Goal: Information Seeking & Learning: Learn about a topic

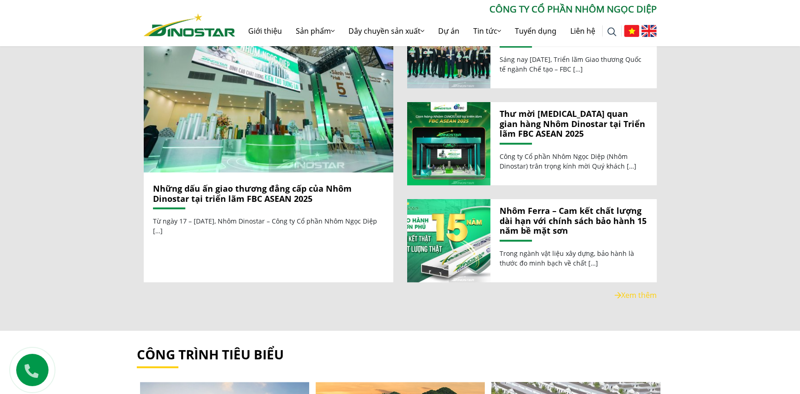
scroll to position [1156, 0]
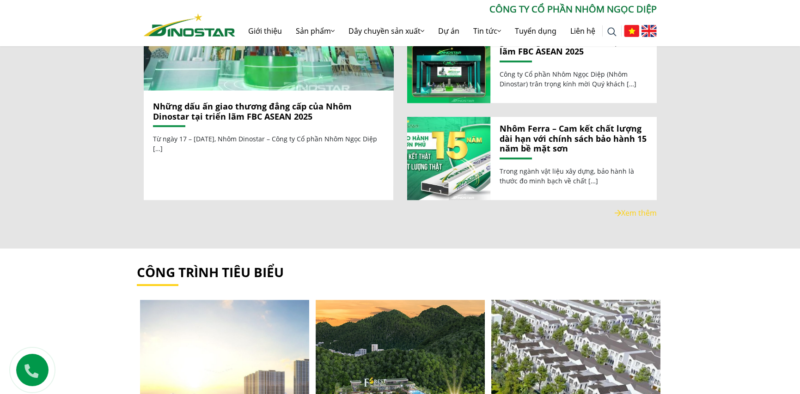
click at [259, 71] on img at bounding box center [268, 6] width 267 height 179
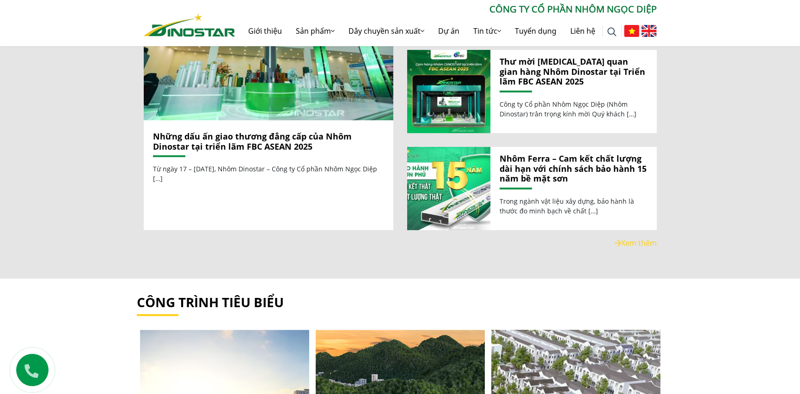
scroll to position [1110, 0]
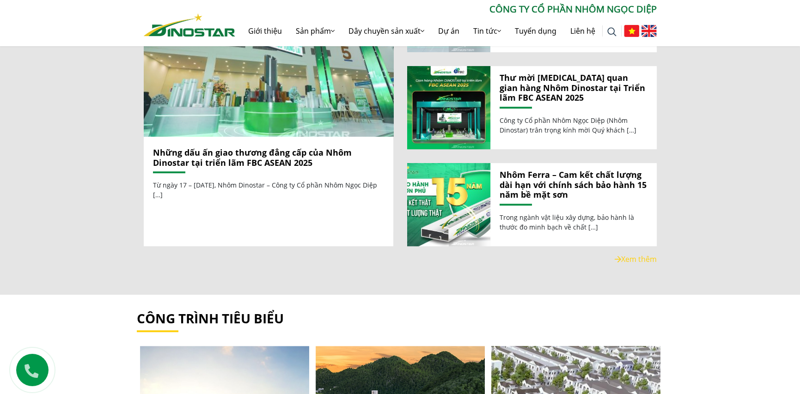
click at [284, 119] on img at bounding box center [268, 52] width 267 height 179
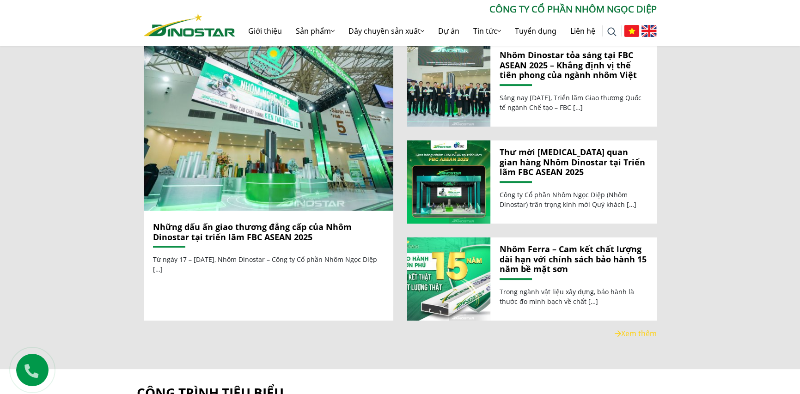
scroll to position [971, 0]
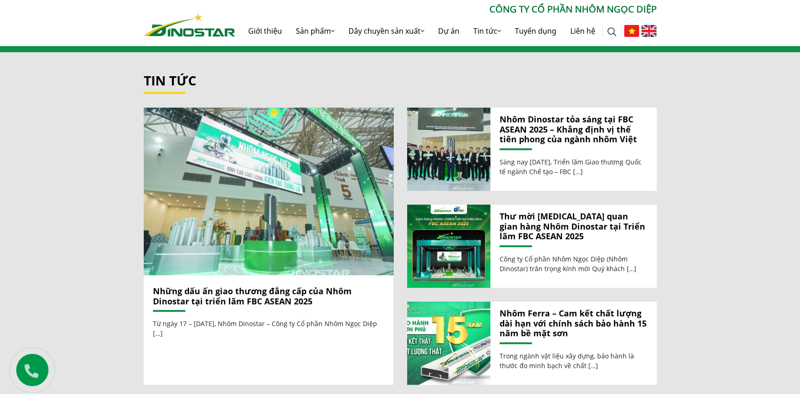
click at [185, 181] on img at bounding box center [268, 191] width 267 height 179
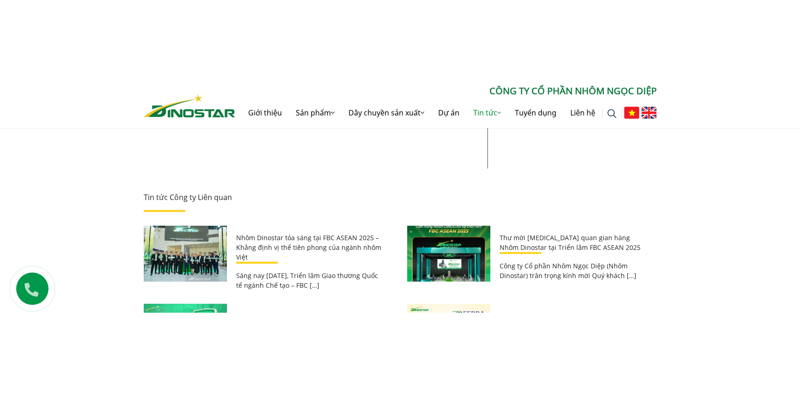
scroll to position [5992, 0]
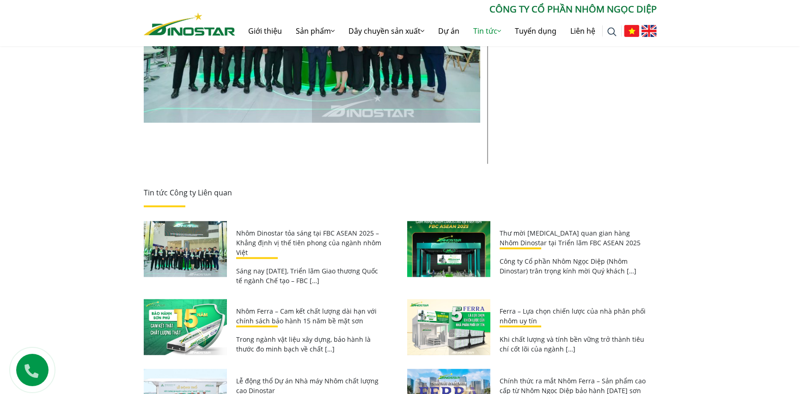
scroll to position [5900, 0]
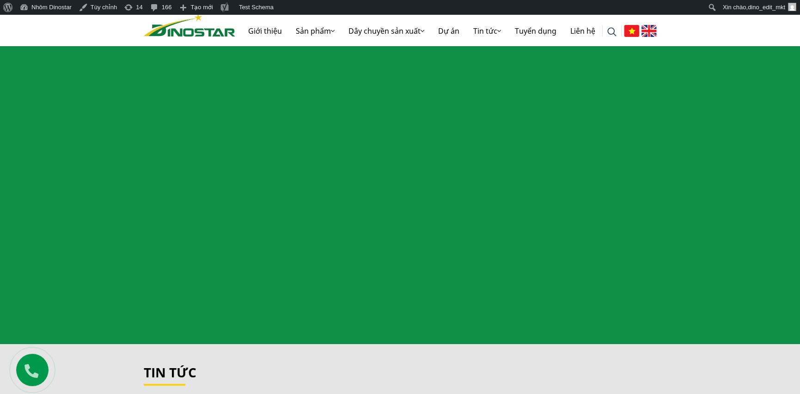
scroll to position [925, 0]
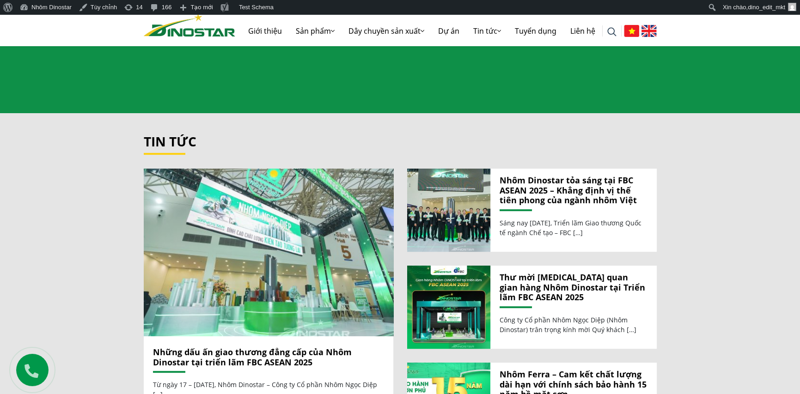
click at [248, 244] on img at bounding box center [268, 252] width 267 height 179
click at [259, 267] on img at bounding box center [268, 252] width 267 height 179
click at [291, 215] on img at bounding box center [268, 252] width 267 height 179
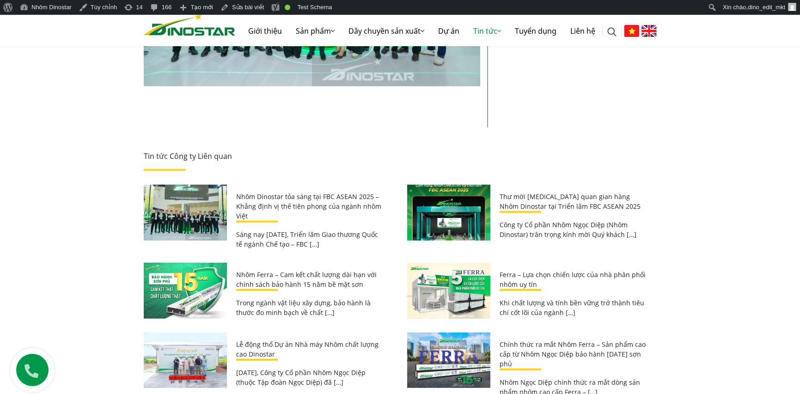
scroll to position [5906, 0]
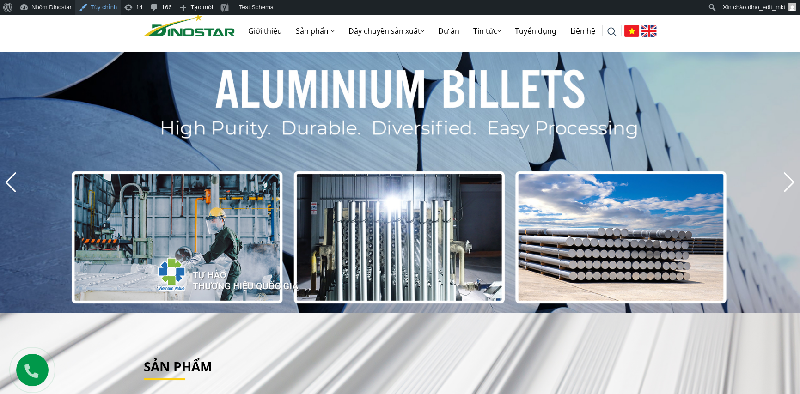
click at [93, 8] on link "Tùy chỉnh" at bounding box center [97, 7] width 45 height 15
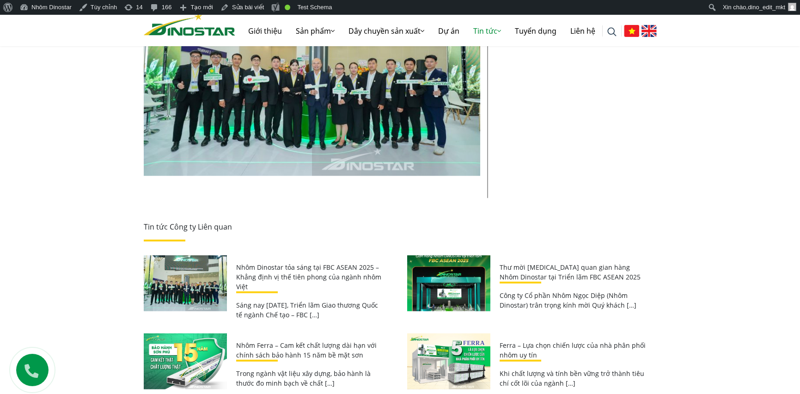
scroll to position [5827, 0]
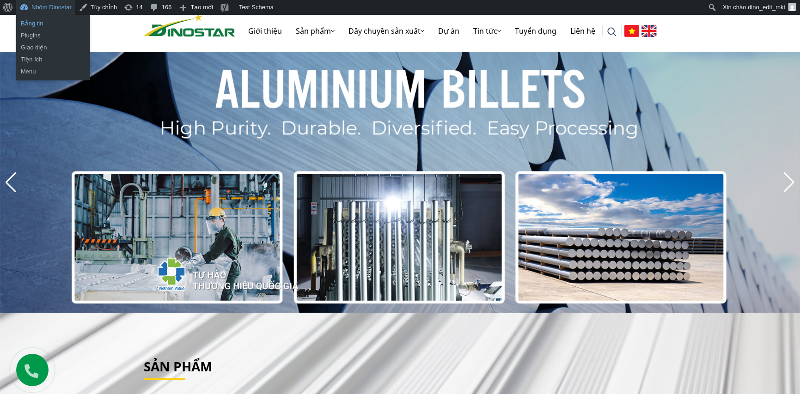
click at [31, 20] on link "Bảng tin" at bounding box center [53, 24] width 74 height 12
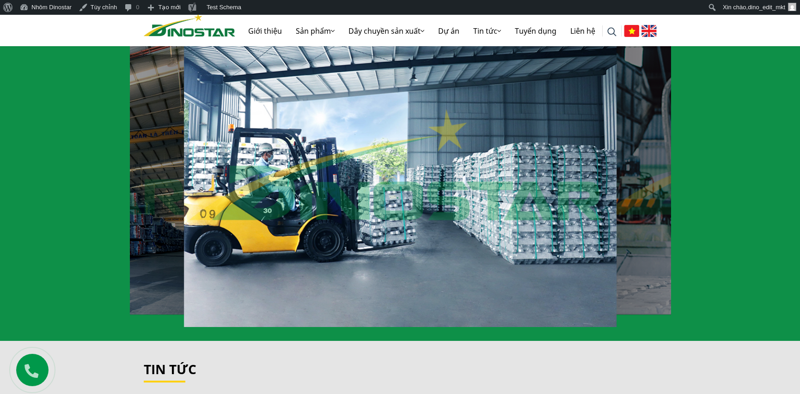
scroll to position [832, 0]
